Goal: Transaction & Acquisition: Purchase product/service

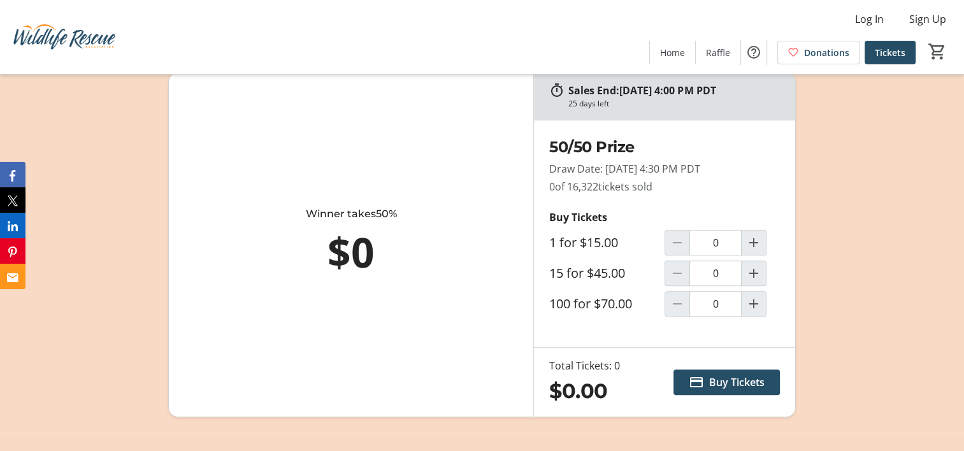
scroll to position [857, 0]
click at [754, 239] on mat-icon "Increment by one" at bounding box center [753, 243] width 15 height 15
type input "1"
click at [731, 386] on span "Buy Tickets" at bounding box center [736, 382] width 55 height 15
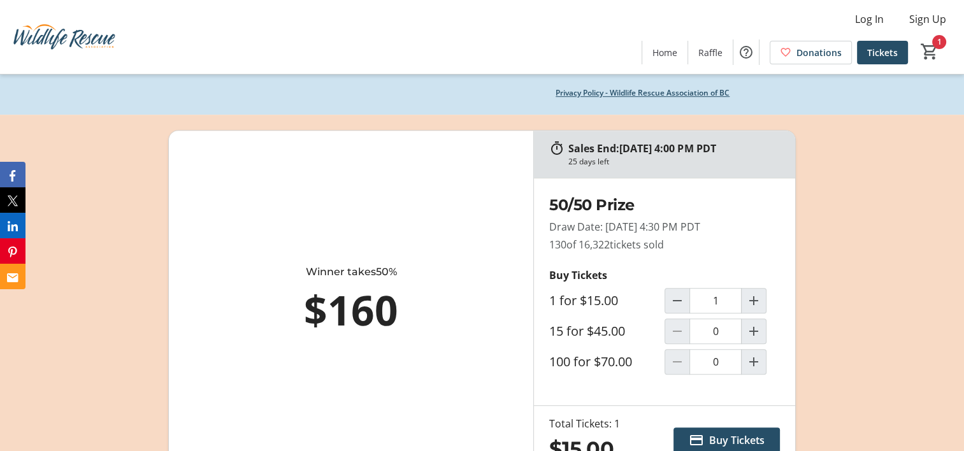
scroll to position [801, 0]
